Goal: Task Accomplishment & Management: Manage account settings

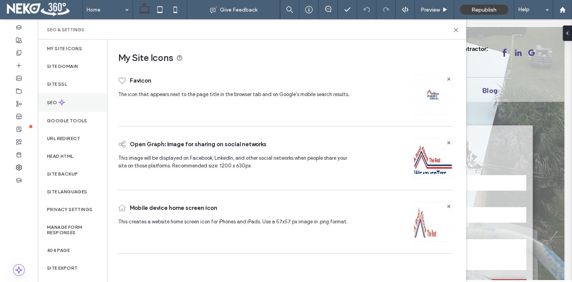
click at [51, 102] on label "SEO" at bounding box center [53, 102] width 12 height 5
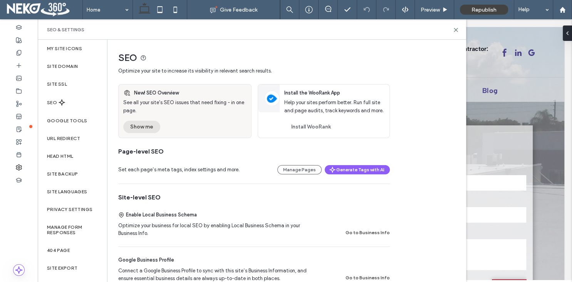
click at [134, 127] on button "Show me" at bounding box center [141, 127] width 37 height 12
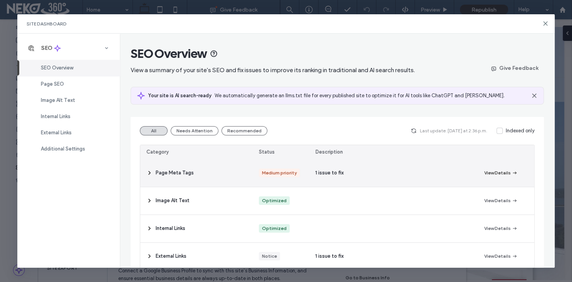
click at [487, 173] on button "View Details" at bounding box center [501, 172] width 34 height 9
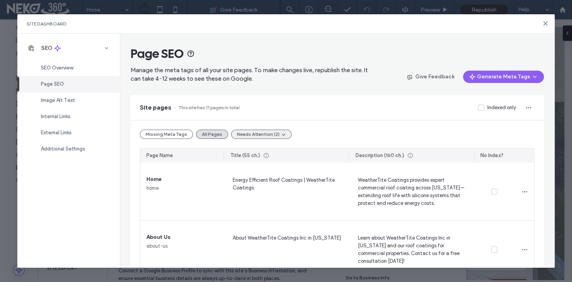
click at [251, 133] on button "Needs Attention (2)" at bounding box center [261, 133] width 60 height 9
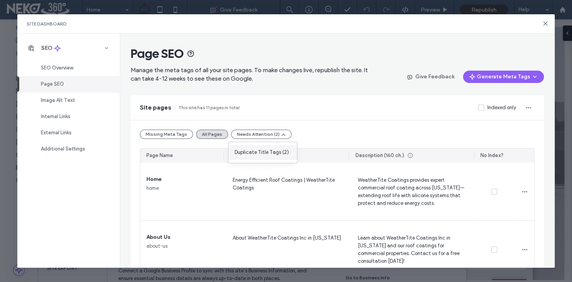
click at [269, 153] on span "Duplicate Title Tags (2)" at bounding box center [262, 152] width 54 height 8
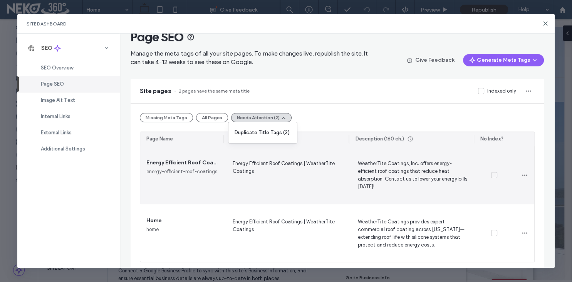
scroll to position [20, 0]
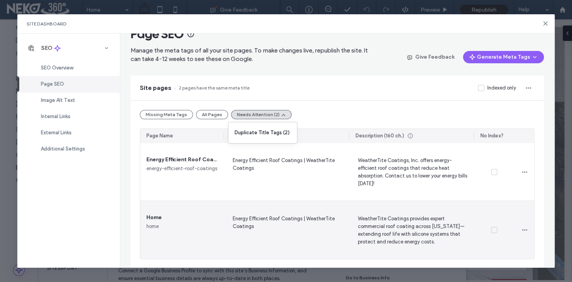
click at [266, 226] on span "Energy Efficient Roof Coatings | WeatherTite Coatings" at bounding box center [286, 230] width 113 height 32
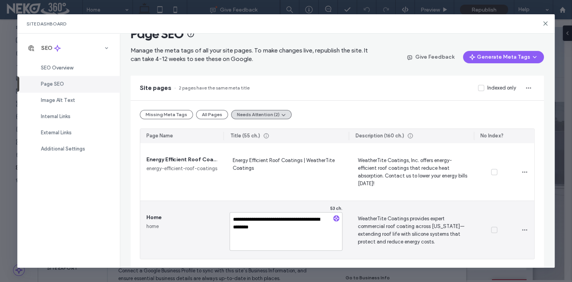
click at [286, 227] on textarea "**********" at bounding box center [286, 231] width 113 height 39
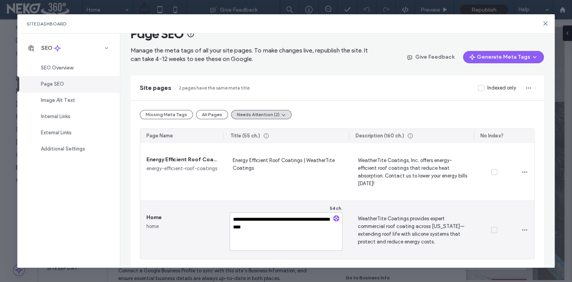
type textarea "**********"
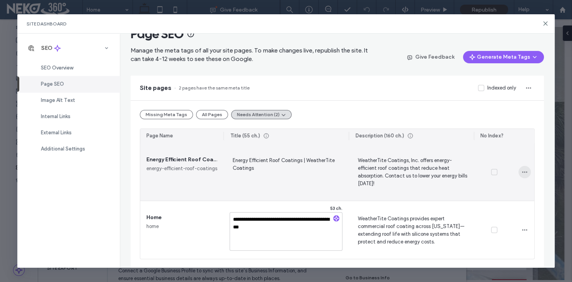
click at [529, 171] on span "button" at bounding box center [525, 172] width 12 height 12
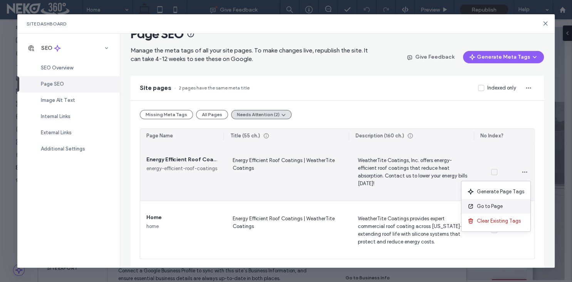
click at [496, 207] on span "Go to Page" at bounding box center [490, 206] width 26 height 8
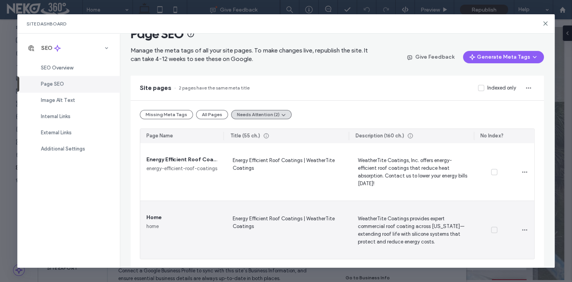
click at [268, 218] on span "Energy Efficient Roof Coatings | WeatherTite Coatings" at bounding box center [286, 230] width 113 height 32
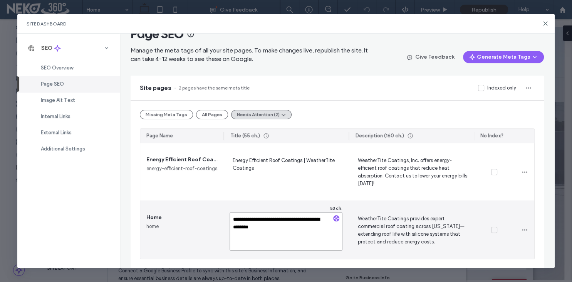
drag, startPoint x: 302, startPoint y: 221, endPoint x: 225, endPoint y: 221, distance: 77.4
click at [230, 221] on textarea "**********" at bounding box center [286, 231] width 113 height 39
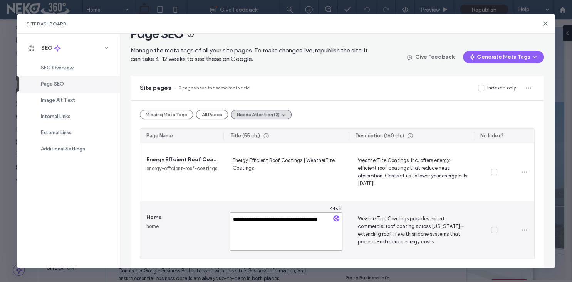
click at [257, 227] on textarea "**********" at bounding box center [286, 231] width 113 height 39
type textarea "**********"
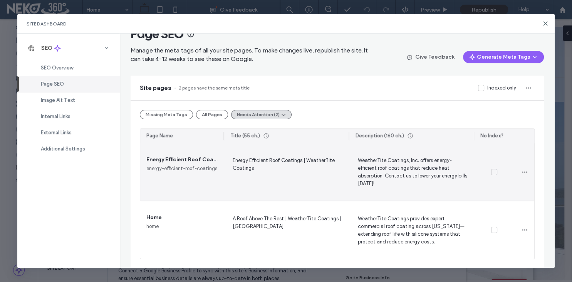
click at [334, 196] on div "Energy Efficient Roof Coatings | WeatherTite Coatings" at bounding box center [285, 171] width 125 height 57
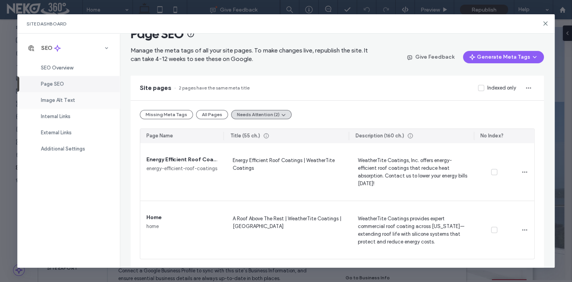
click at [51, 101] on span "Image Alt Text" at bounding box center [58, 100] width 34 height 6
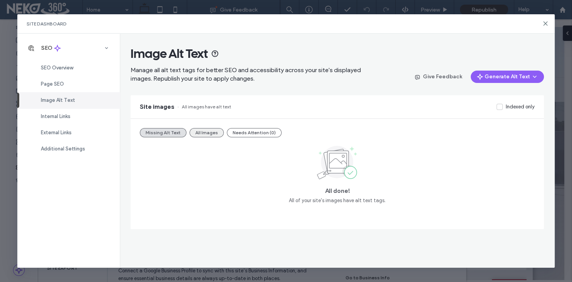
click at [210, 133] on button "All Images" at bounding box center [207, 132] width 34 height 9
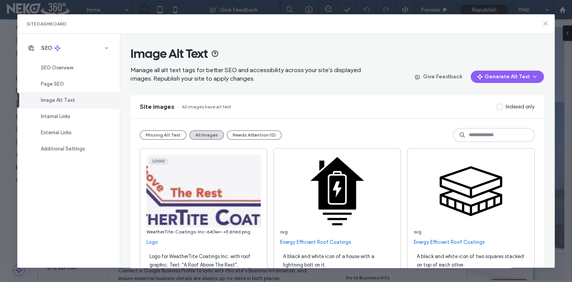
click at [548, 23] on icon at bounding box center [546, 23] width 6 height 6
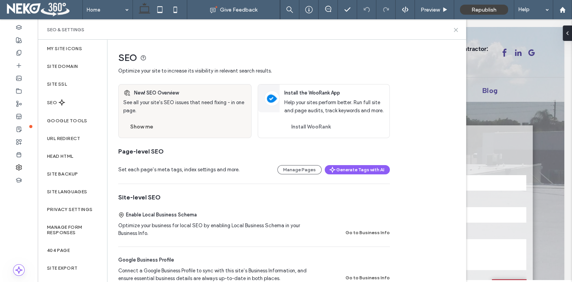
click at [458, 30] on icon at bounding box center [456, 30] width 6 height 6
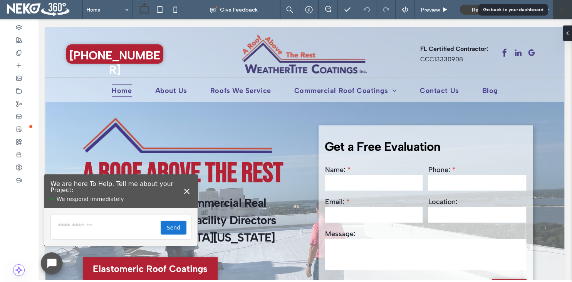
click at [565, 8] on icon at bounding box center [562, 10] width 7 height 7
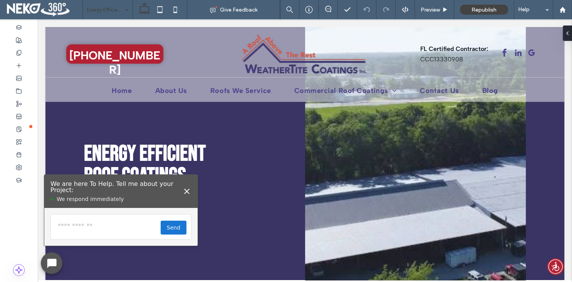
click at [126, 10] on div "Energy Efficient Roof Coatings" at bounding box center [108, 9] width 50 height 19
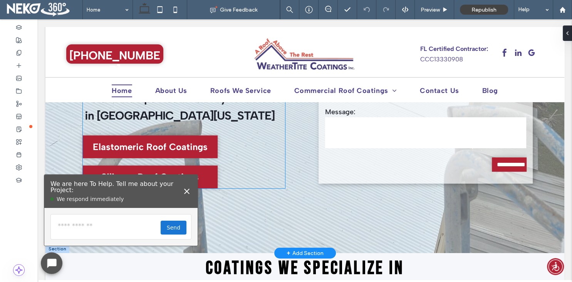
scroll to position [81, 0]
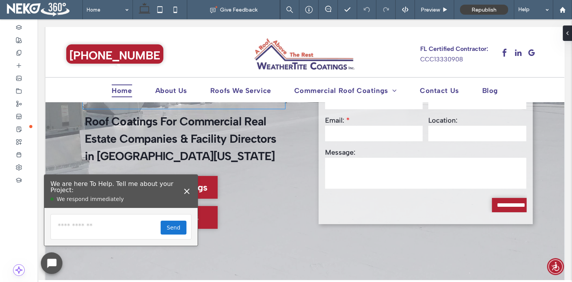
click at [99, 109] on span "A Roof above the rest" at bounding box center [183, 92] width 200 height 34
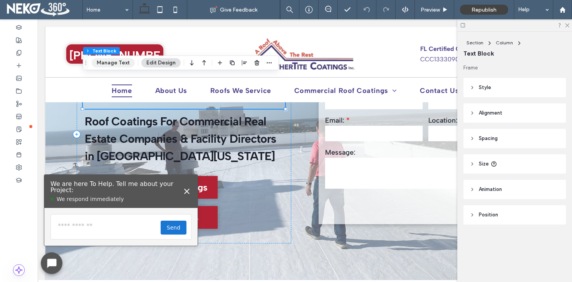
click at [116, 59] on button "Manage Text" at bounding box center [113, 62] width 43 height 9
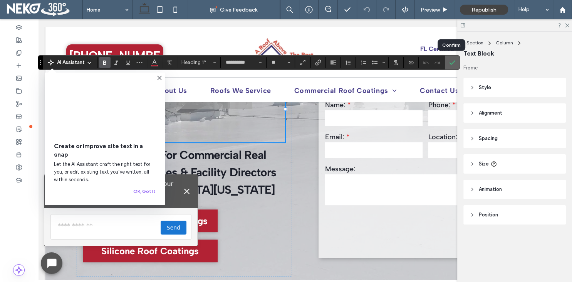
drag, startPoint x: 454, startPoint y: 63, endPoint x: 405, endPoint y: 47, distance: 51.8
click at [454, 63] on icon "Confirm" at bounding box center [452, 62] width 6 height 6
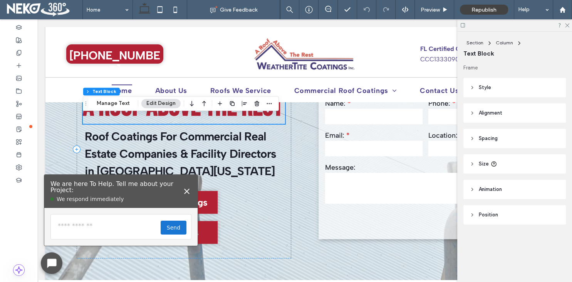
scroll to position [40, 0]
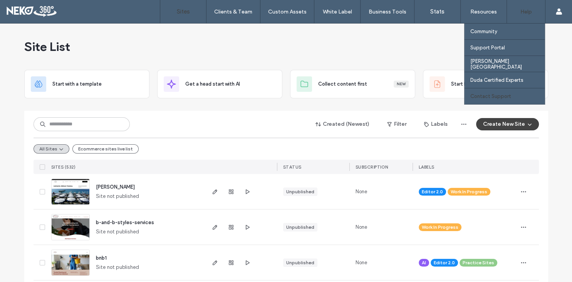
click at [489, 96] on label "Contact Support" at bounding box center [490, 96] width 41 height 6
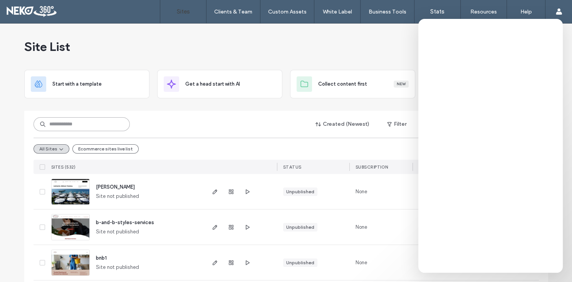
click at [102, 123] on input at bounding box center [82, 124] width 96 height 14
click at [86, 123] on input at bounding box center [82, 124] width 96 height 14
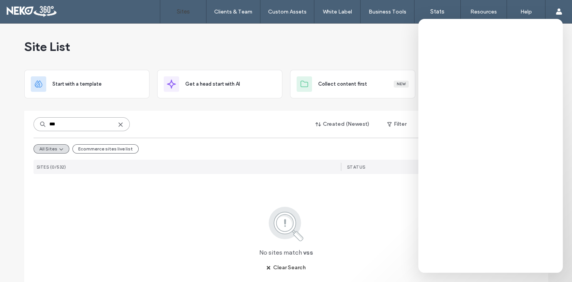
click at [77, 127] on input "***" at bounding box center [82, 124] width 96 height 14
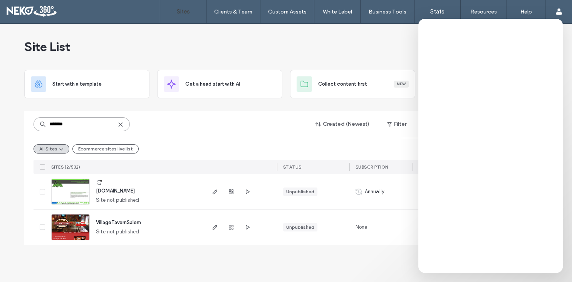
type input "*******"
click at [231, 191] on icon "button" at bounding box center [231, 191] width 6 height 6
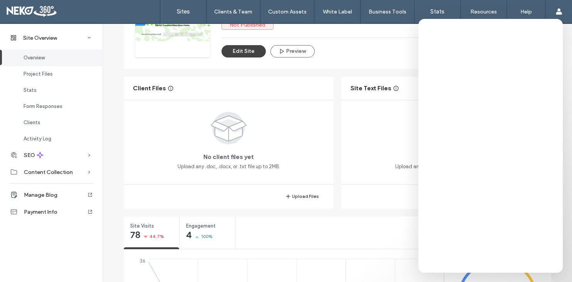
scroll to position [111, 0]
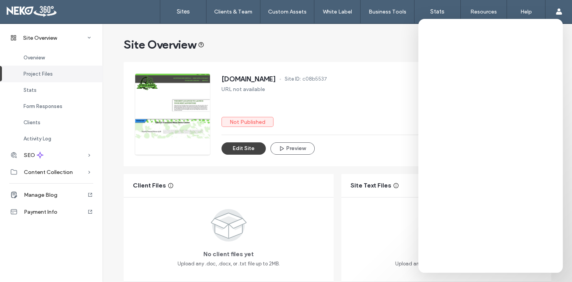
click at [324, 151] on div "Edit Site Preview Creation Date 25 Apr, 2023" at bounding box center [381, 148] width 318 height 12
click at [400, 114] on div "www.villagesportshop.com Site ID: c08b5537 URL not available Not Published Edit…" at bounding box center [381, 114] width 318 height 81
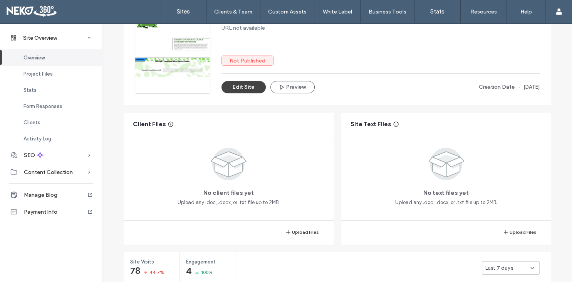
scroll to position [74, 0]
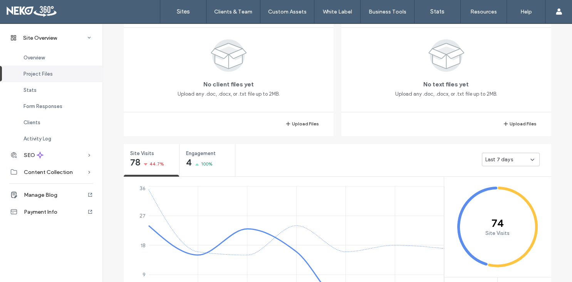
scroll to position [185, 0]
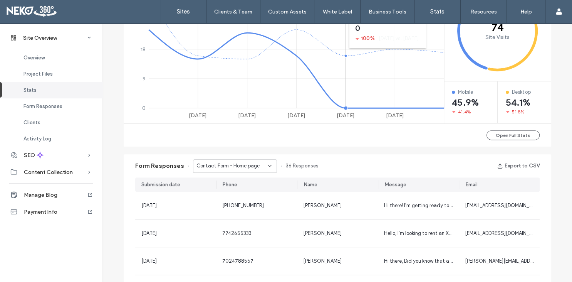
scroll to position [370, 0]
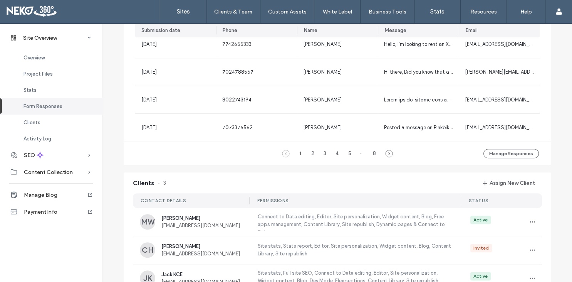
scroll to position [555, 0]
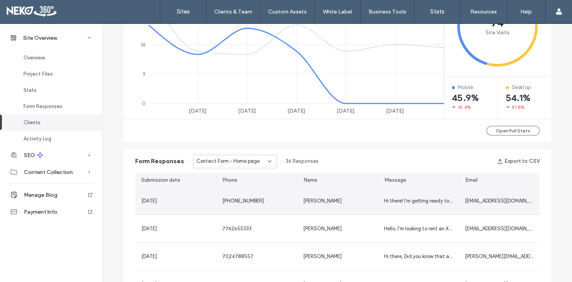
scroll to position [185, 0]
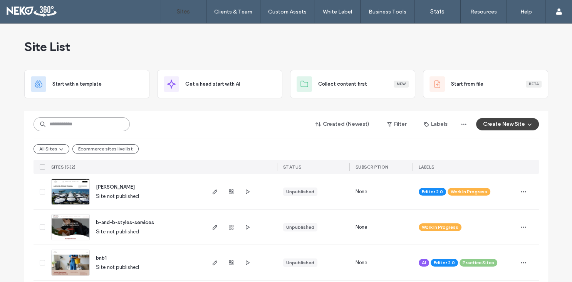
click at [109, 126] on input at bounding box center [82, 124] width 96 height 14
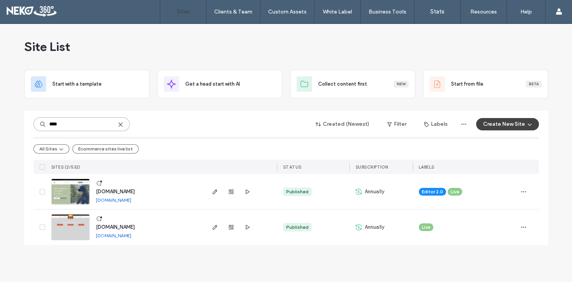
type input "****"
click at [135, 225] on span "www.wildflowerinn.com" at bounding box center [115, 227] width 39 height 6
